Goal: Information Seeking & Learning: Find specific fact

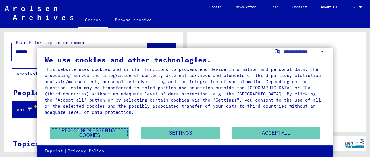
click at [94, 131] on button "Reject non-essential cookies" at bounding box center [89, 133] width 79 height 12
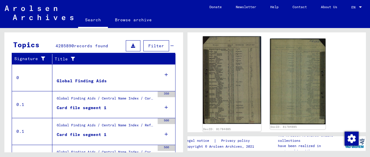
scroll to position [96, 0]
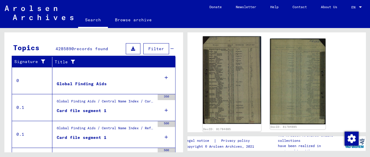
click at [232, 86] on img at bounding box center [232, 80] width 58 height 88
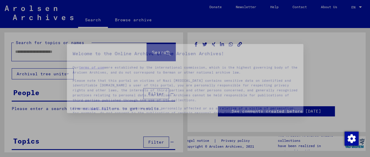
type input "********"
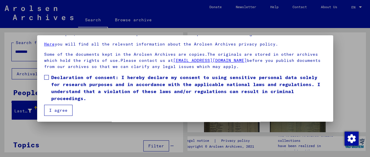
scroll to position [45, 0]
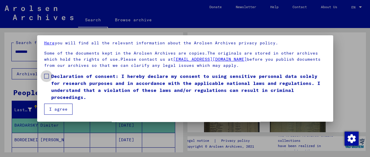
click at [46, 75] on span at bounding box center [46, 76] width 5 height 5
click at [58, 108] on button "I agree" at bounding box center [58, 109] width 28 height 11
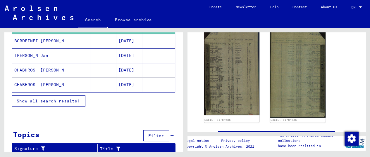
scroll to position [86, 0]
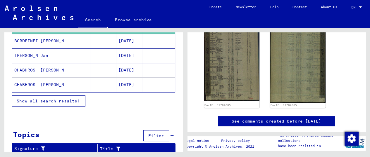
click at [77, 100] on icon "button" at bounding box center [78, 101] width 3 height 4
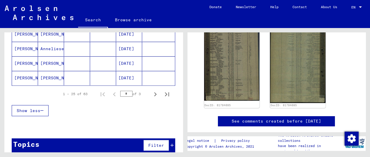
scroll to position [399, 0]
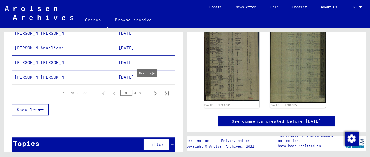
click at [151, 89] on icon "Next page" at bounding box center [155, 93] width 8 height 8
type input "*"
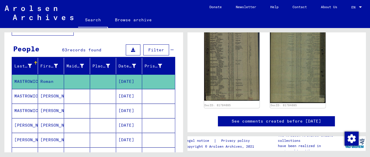
scroll to position [42, 0]
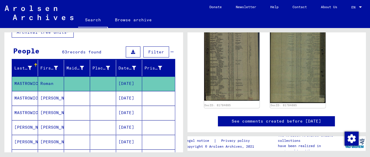
click at [27, 82] on mat-cell "MASTROWICZ" at bounding box center [25, 84] width 26 height 14
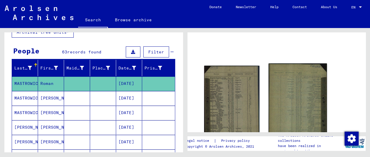
scroll to position [65, 0]
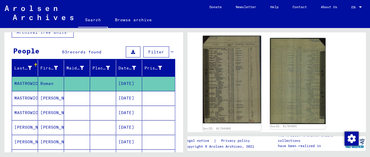
click at [225, 74] on img at bounding box center [232, 80] width 58 height 88
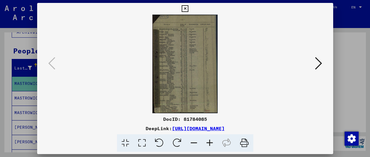
click at [213, 140] on icon at bounding box center [210, 143] width 16 height 18
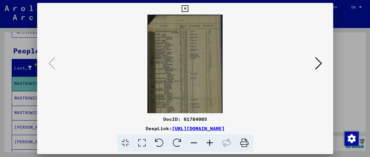
click at [213, 140] on icon at bounding box center [210, 143] width 16 height 18
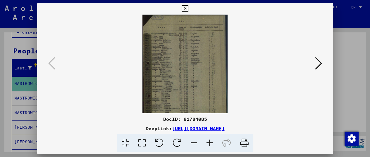
click at [212, 140] on icon at bounding box center [210, 143] width 16 height 18
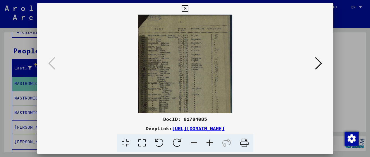
click at [212, 140] on icon at bounding box center [210, 143] width 16 height 18
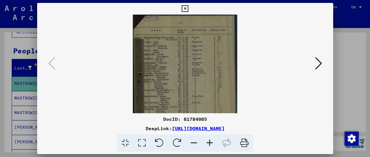
click at [212, 140] on icon at bounding box center [210, 143] width 16 height 18
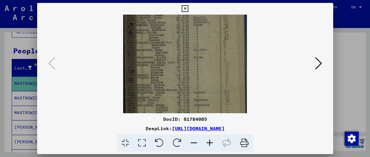
scroll to position [64, 0]
drag, startPoint x: 214, startPoint y: 91, endPoint x: 214, endPoint y: 28, distance: 63.1
click at [214, 28] on img at bounding box center [185, 44] width 124 height 186
click at [346, 57] on div at bounding box center [185, 78] width 370 height 157
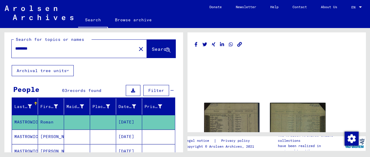
scroll to position [0, 0]
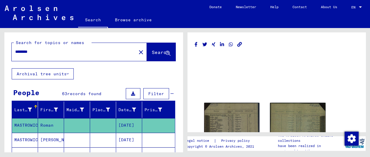
click at [80, 52] on input "********" at bounding box center [73, 52] width 117 height 6
type input "********"
click at [152, 52] on span "Search" at bounding box center [161, 52] width 18 height 6
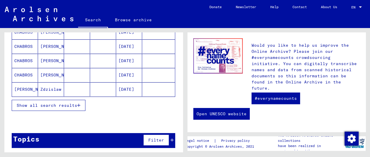
scroll to position [94, 0]
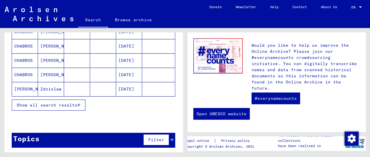
click at [67, 104] on span "Show all search results" at bounding box center [47, 105] width 60 height 5
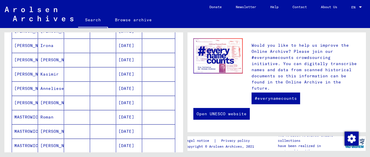
scroll to position [191, 0]
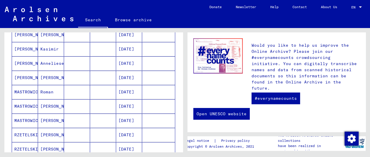
click at [19, 89] on mat-cell "MASTROWICZ" at bounding box center [25, 92] width 26 height 14
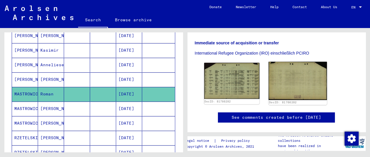
scroll to position [162, 0]
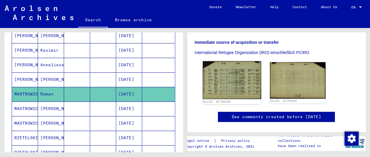
click at [224, 76] on img at bounding box center [232, 80] width 58 height 38
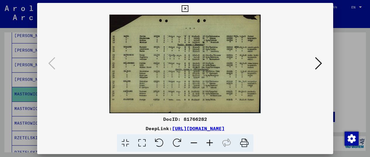
drag, startPoint x: 174, startPoint y: 58, endPoint x: 237, endPoint y: 34, distance: 67.8
click at [237, 34] on img at bounding box center [185, 64] width 256 height 99
